Goal: Transaction & Acquisition: Book appointment/travel/reservation

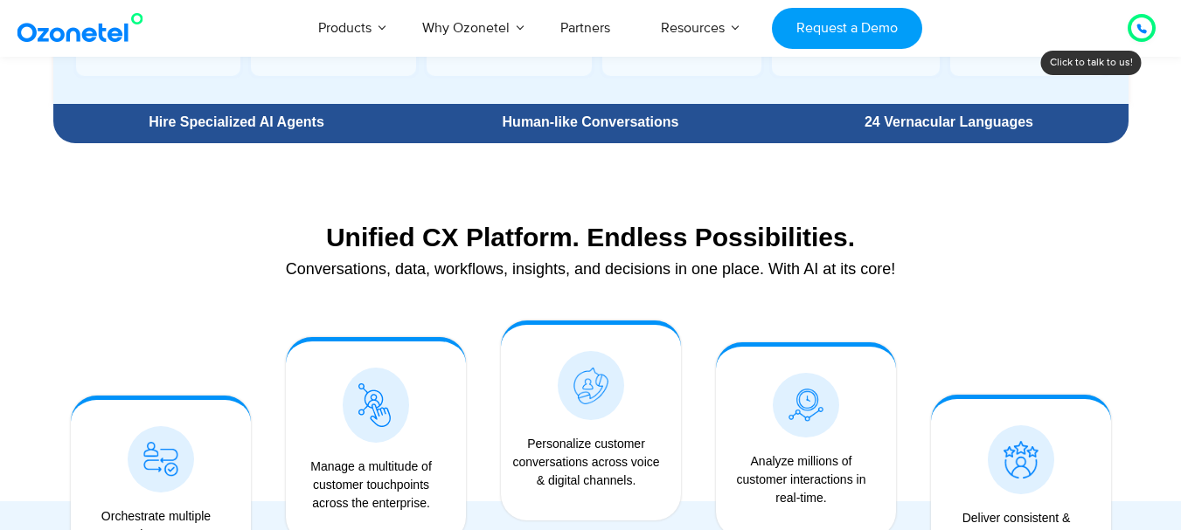
scroll to position [1136, 0]
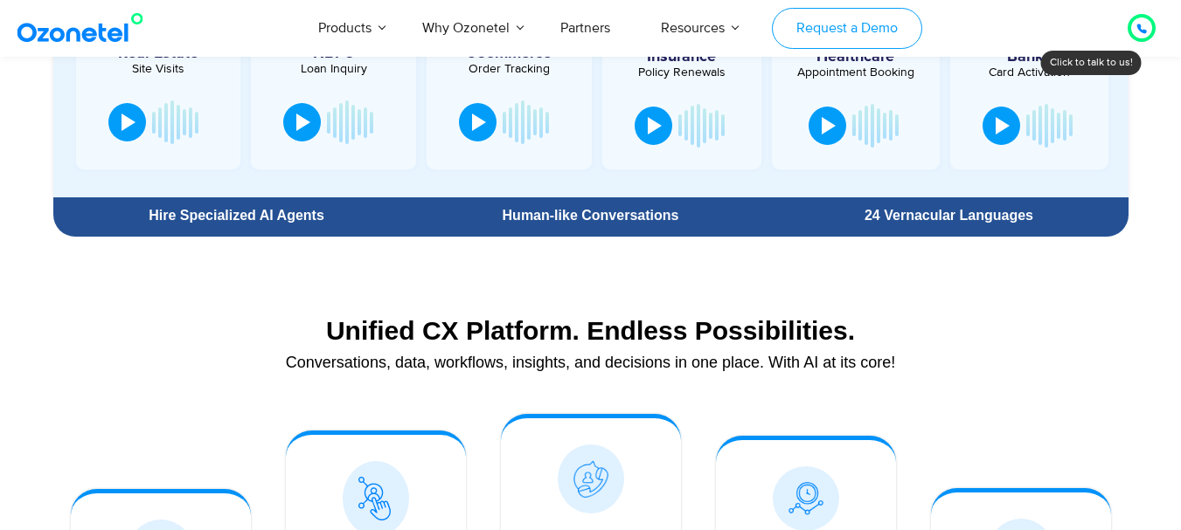
click at [816, 45] on link "Request a Demo" at bounding box center [846, 28] width 149 height 41
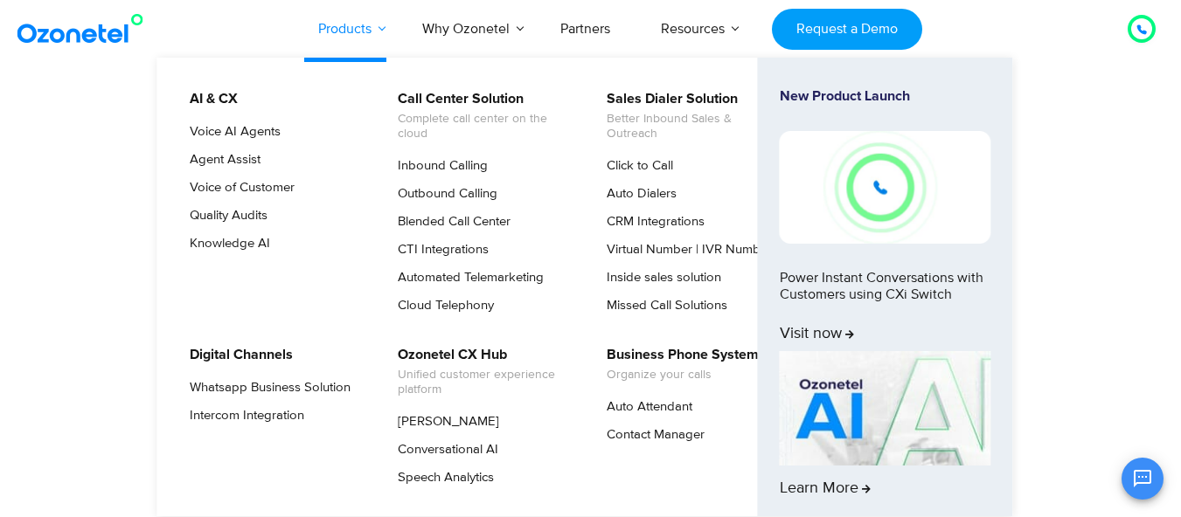
click at [371, 31] on link "Products" at bounding box center [345, 29] width 104 height 58
